Goal: Obtain resource: Download file/media

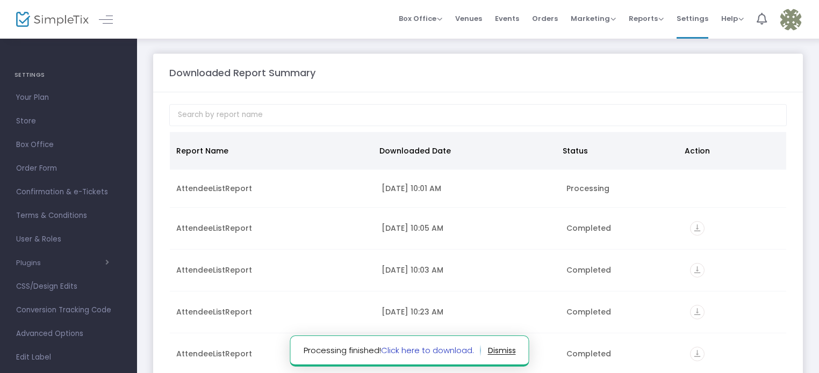
click at [433, 352] on link "Click here to download." at bounding box center [427, 350] width 93 height 11
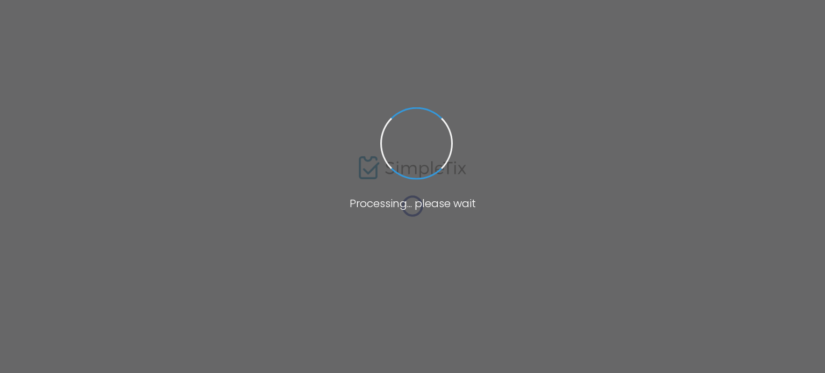
type input "[GEOGRAPHIC_DATA]: Multipurpose Room"
